Goal: Task Accomplishment & Management: Manage account settings

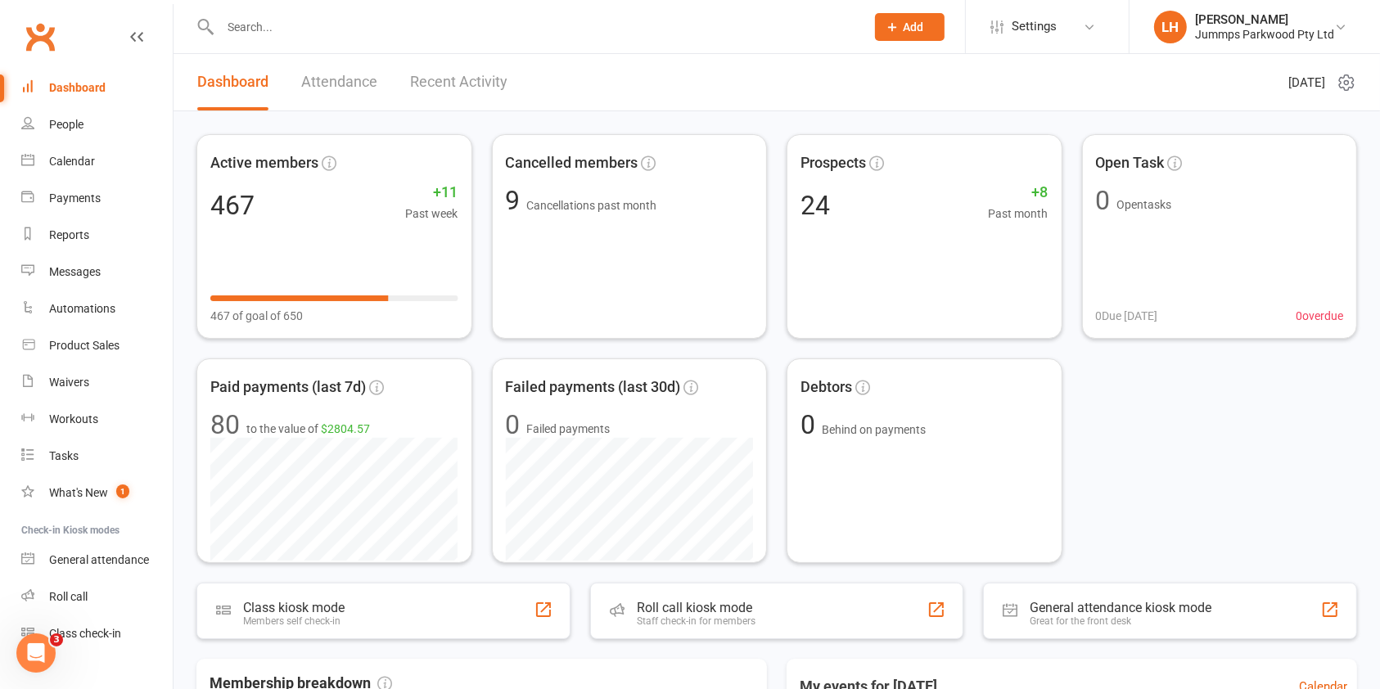
click at [266, 28] on input "text" at bounding box center [534, 27] width 639 height 23
paste input "[PERSON_NAME]"
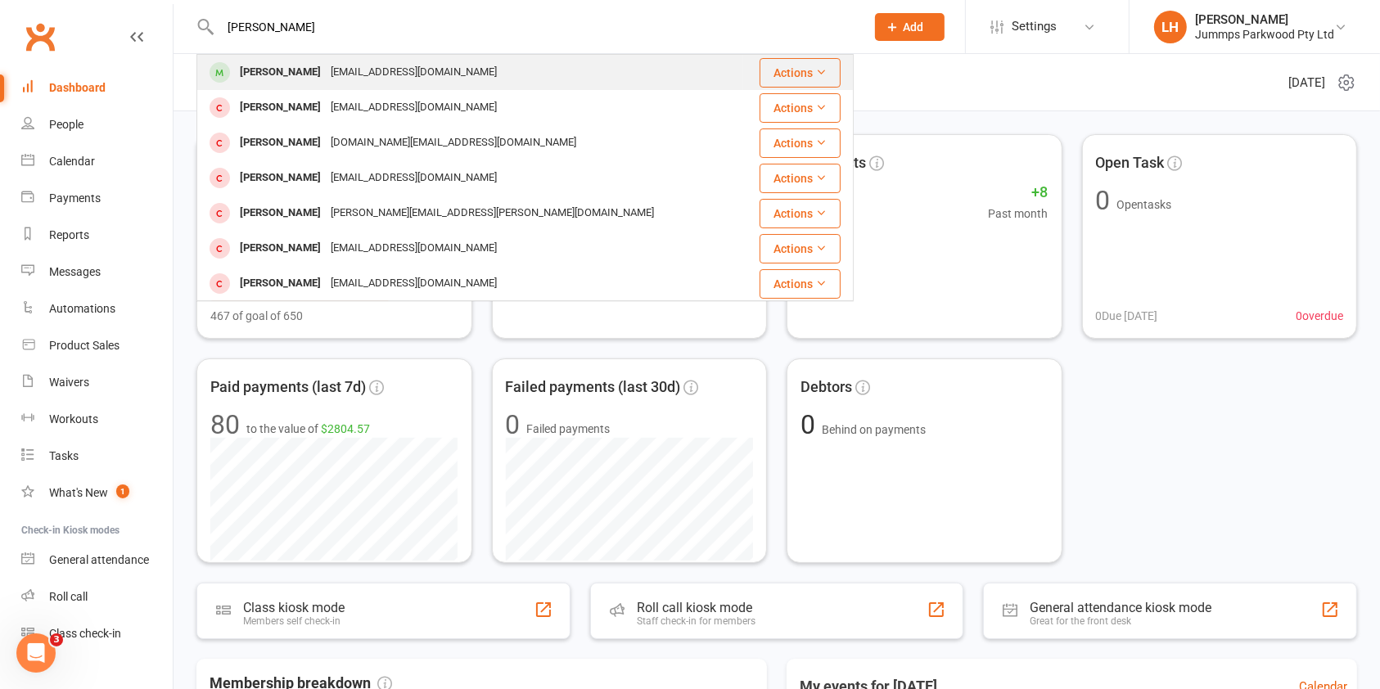
type input "[PERSON_NAME]"
click at [477, 79] on div "[PERSON_NAME] [EMAIL_ADDRESS][DOMAIN_NAME]" at bounding box center [470, 73] width 544 height 34
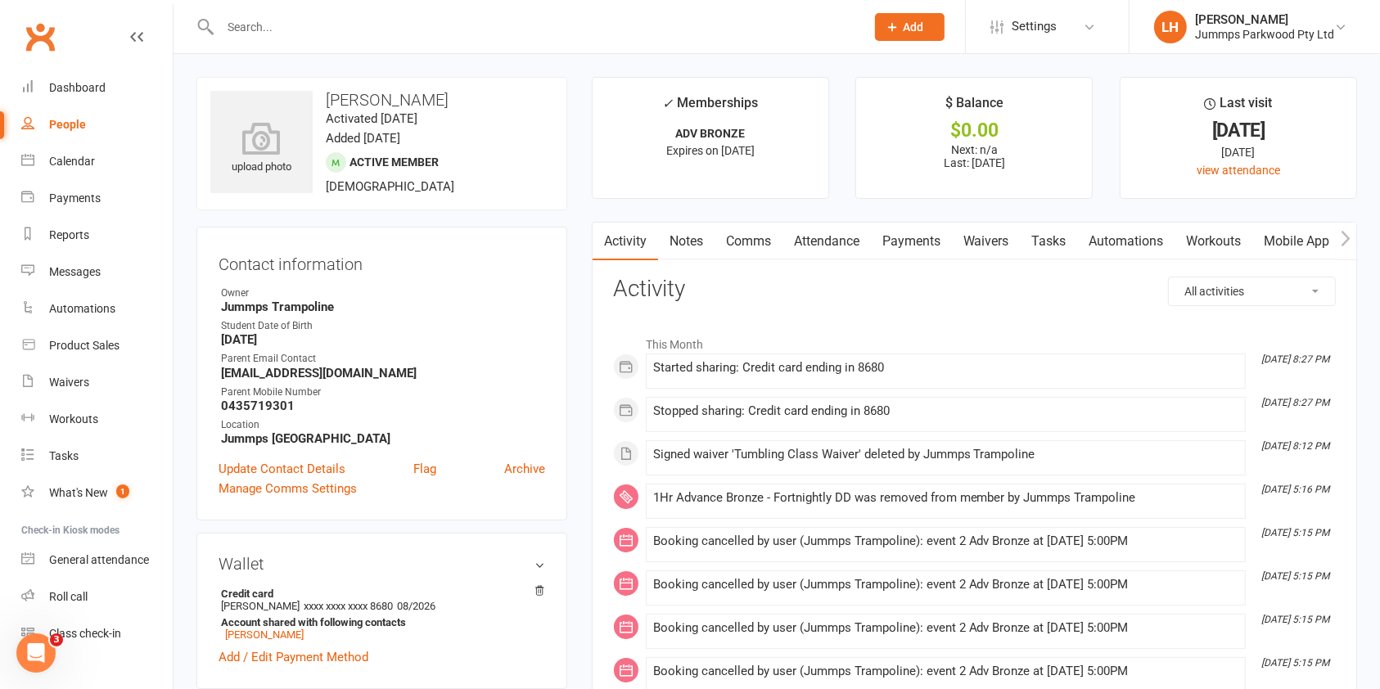
click at [931, 244] on link "Payments" at bounding box center [911, 242] width 81 height 38
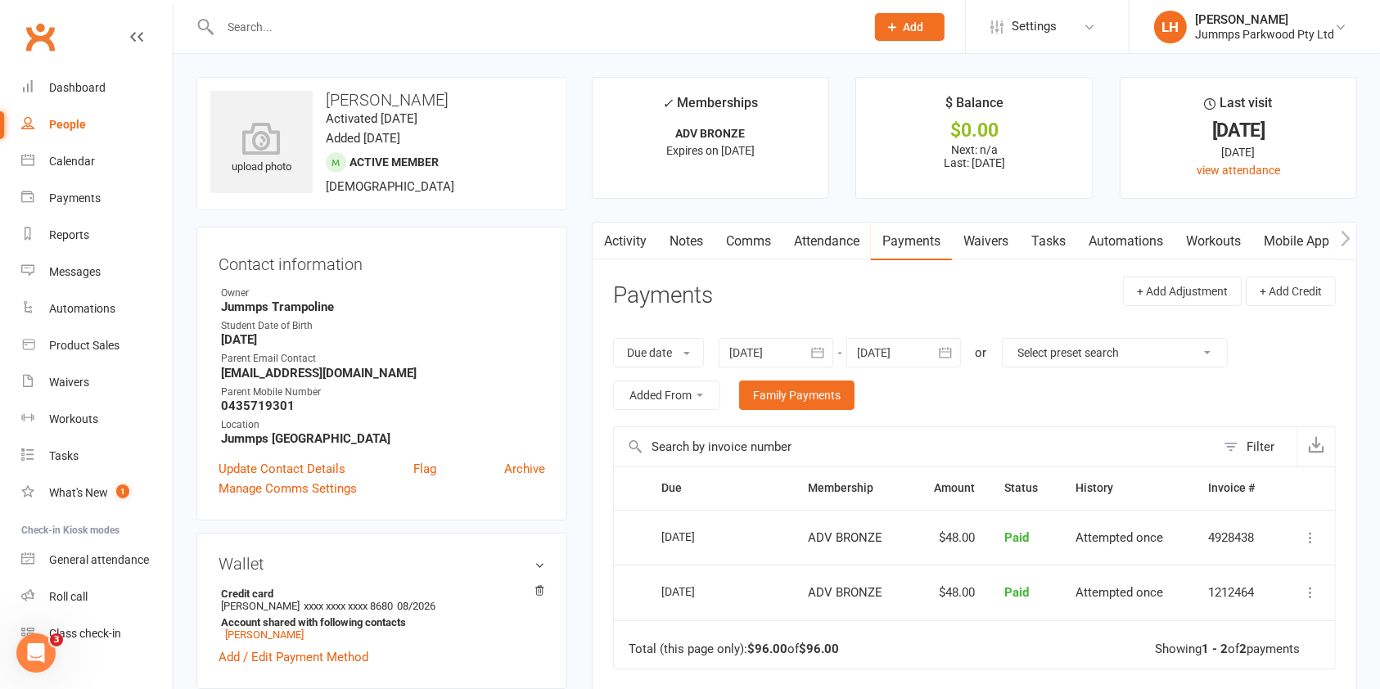
click at [946, 354] on icon "button" at bounding box center [945, 353] width 16 height 16
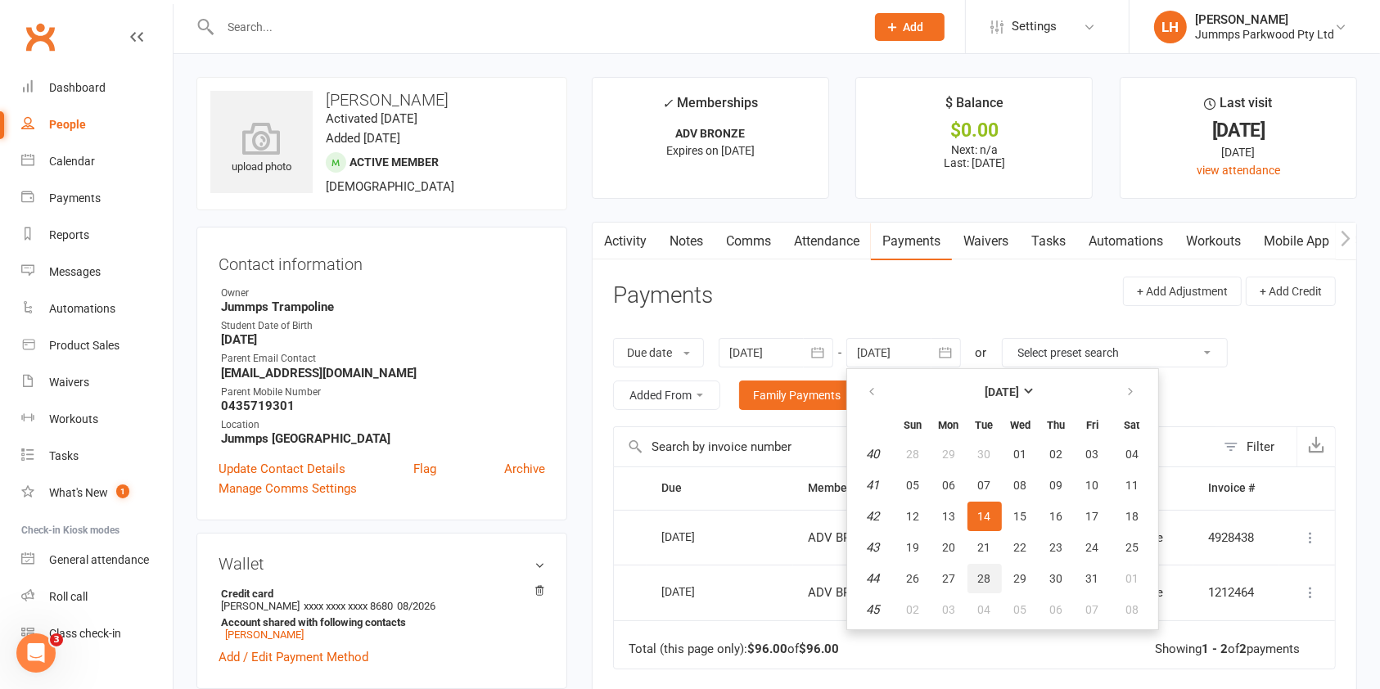
click at [986, 584] on button "28" at bounding box center [985, 578] width 34 height 29
type input "[DATE]"
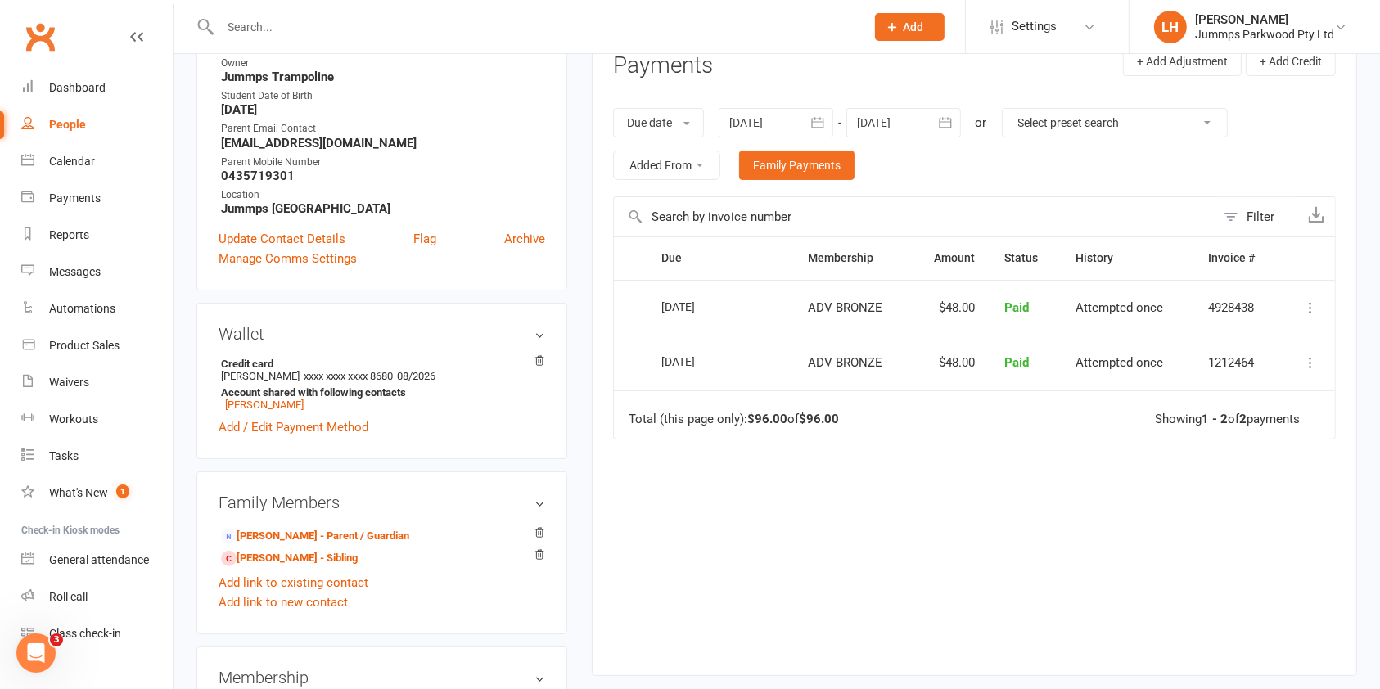
scroll to position [328, 0]
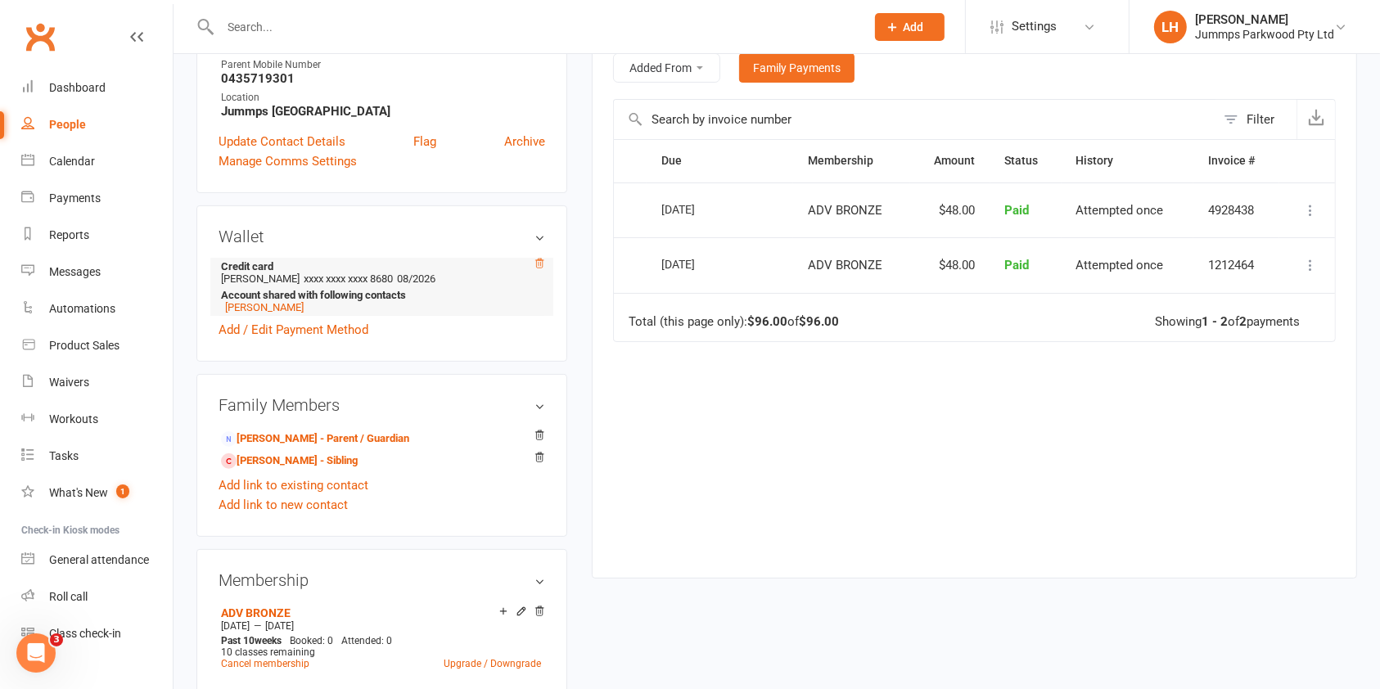
click at [540, 260] on icon at bounding box center [539, 263] width 11 height 11
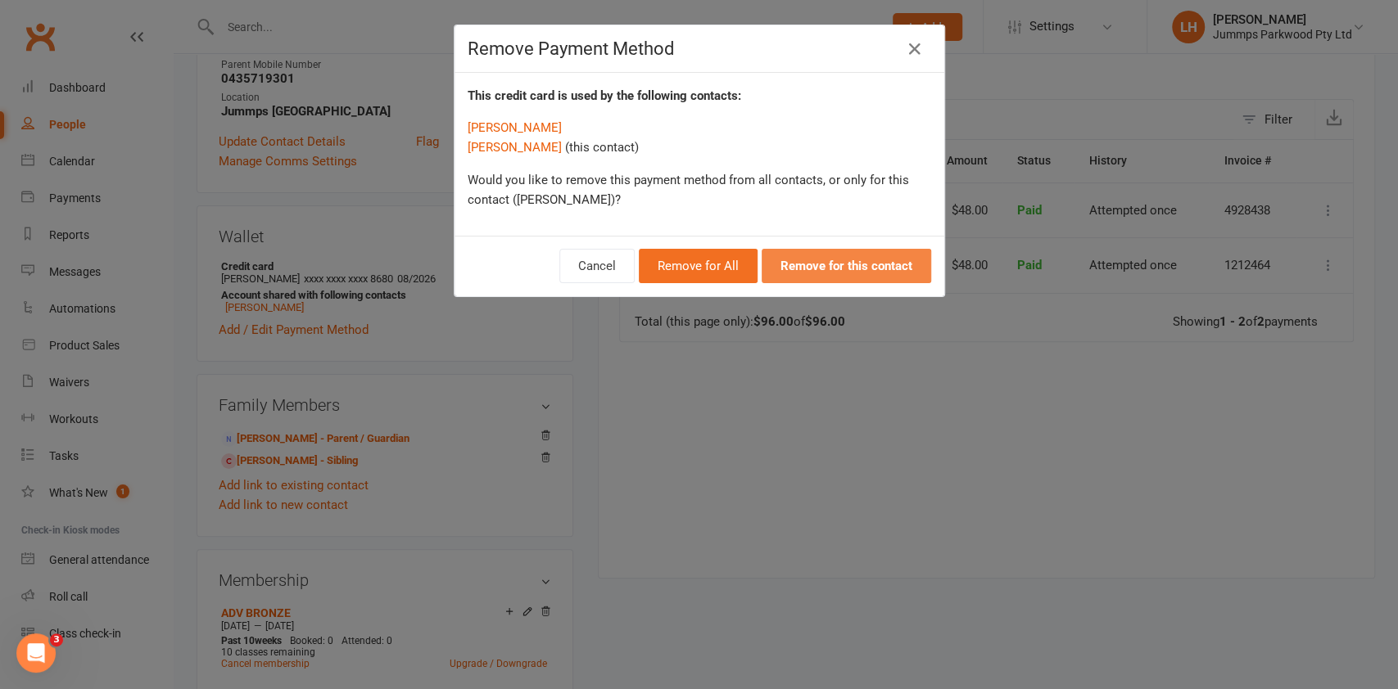
click at [875, 259] on strong "Remove for this contact" at bounding box center [846, 266] width 132 height 15
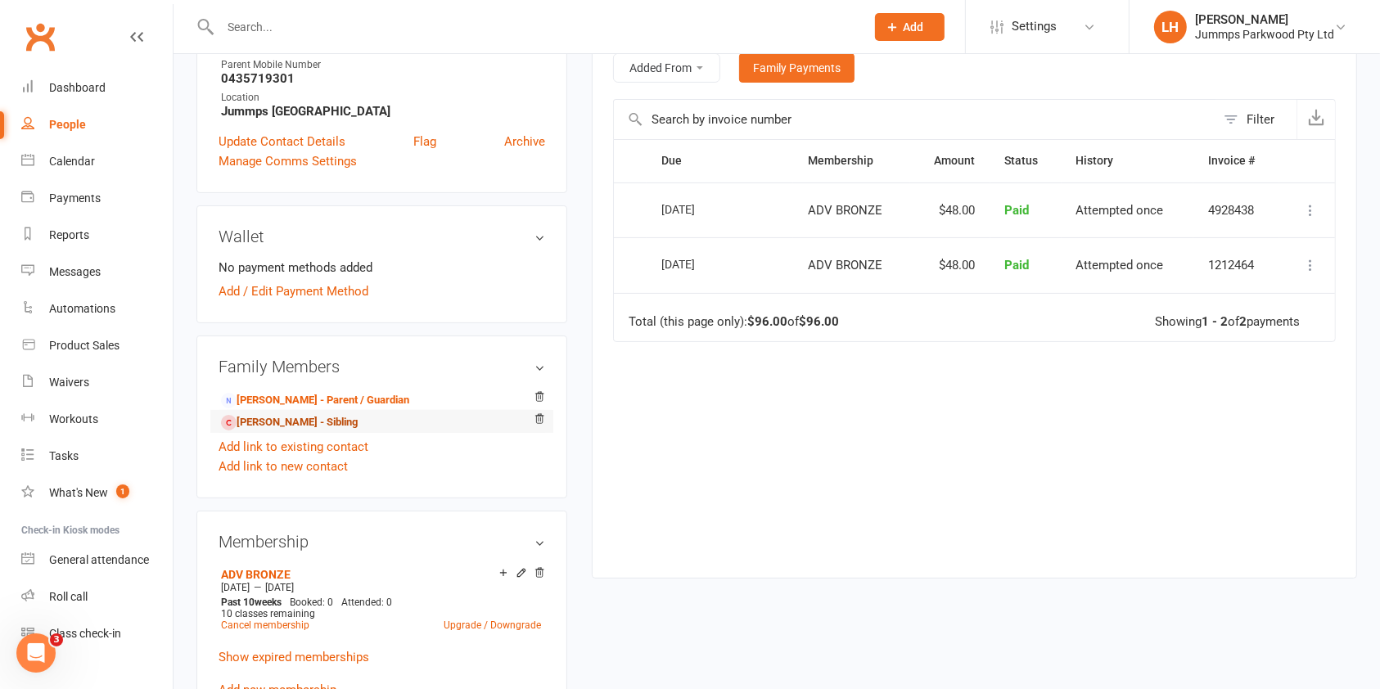
click at [319, 422] on link "[PERSON_NAME] - Sibling" at bounding box center [289, 422] width 137 height 17
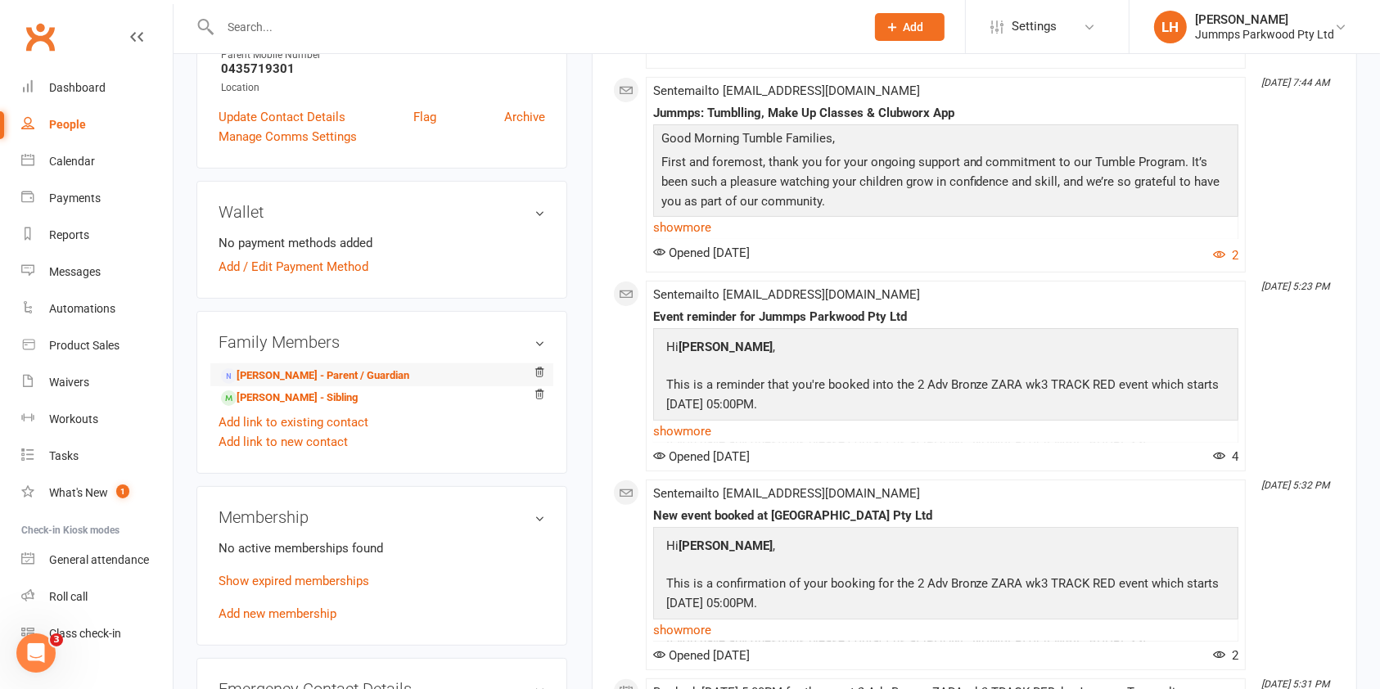
scroll to position [218, 0]
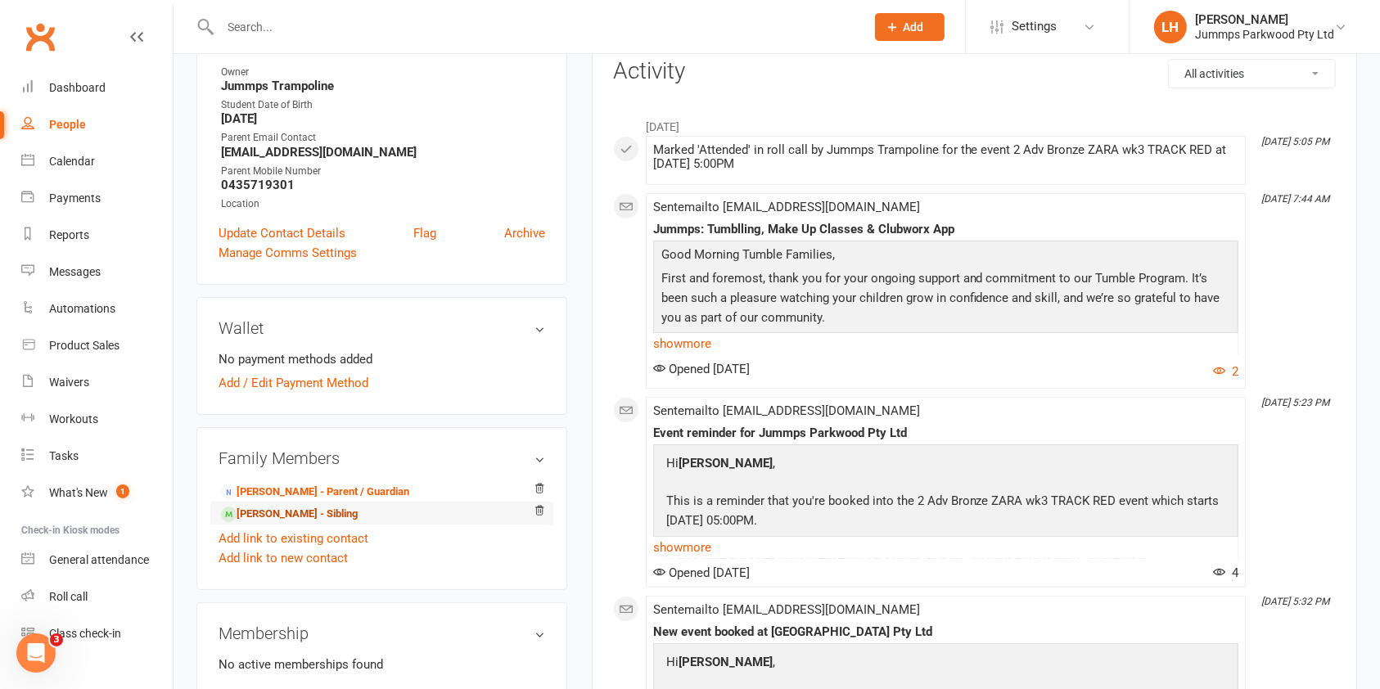
click at [293, 517] on link "[PERSON_NAME] - Sibling" at bounding box center [289, 514] width 137 height 17
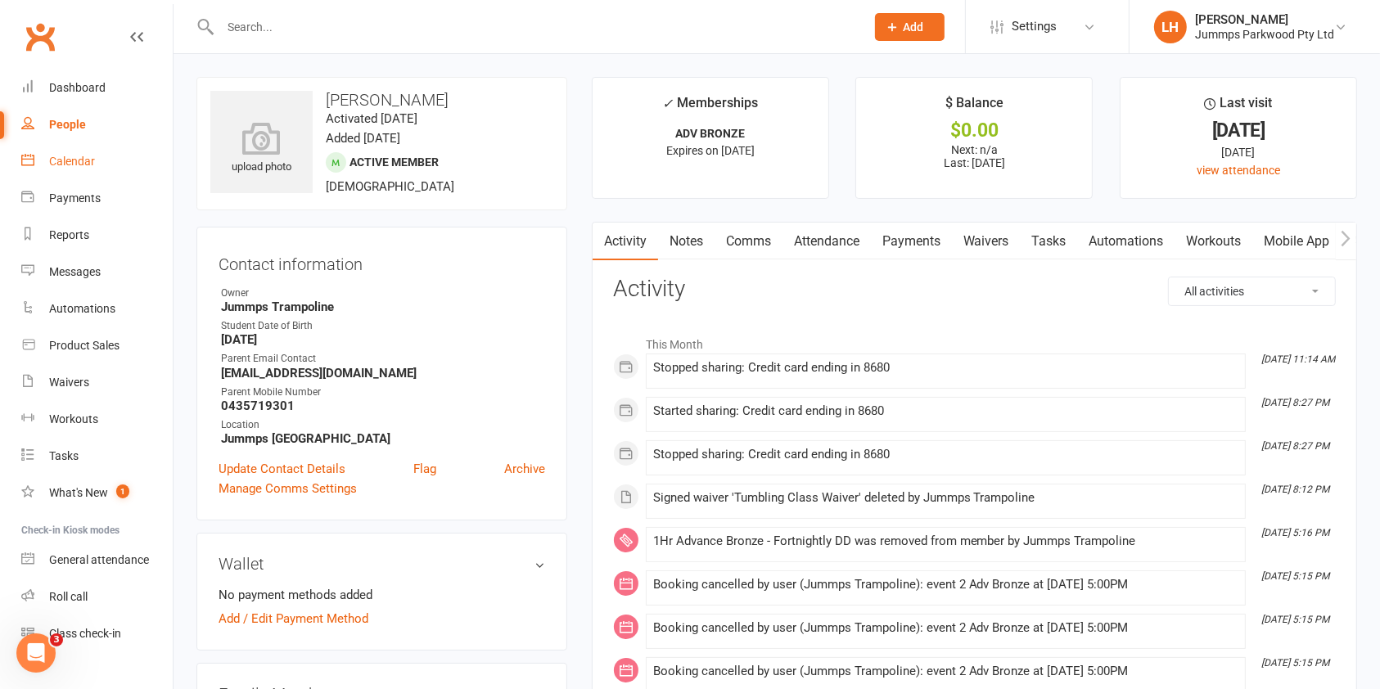
click at [72, 164] on div "Calendar" at bounding box center [72, 161] width 46 height 13
